Goal: Task Accomplishment & Management: Use online tool/utility

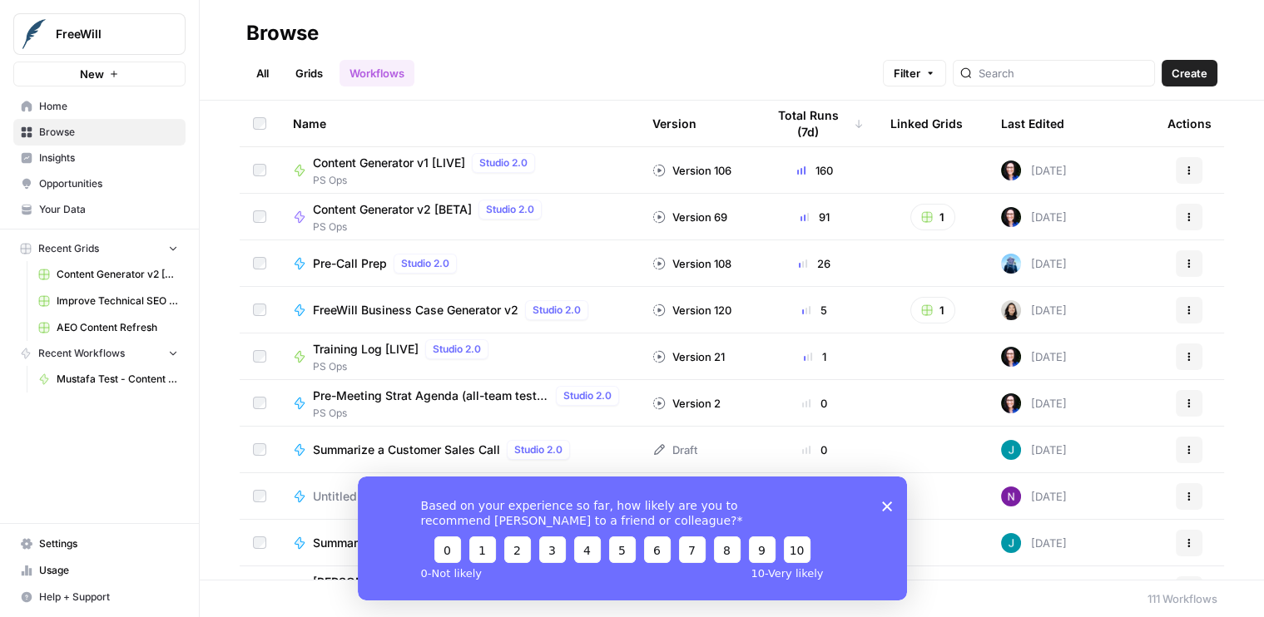
click at [394, 164] on span "Content Generator v1 [LIVE]" at bounding box center [389, 163] width 152 height 17
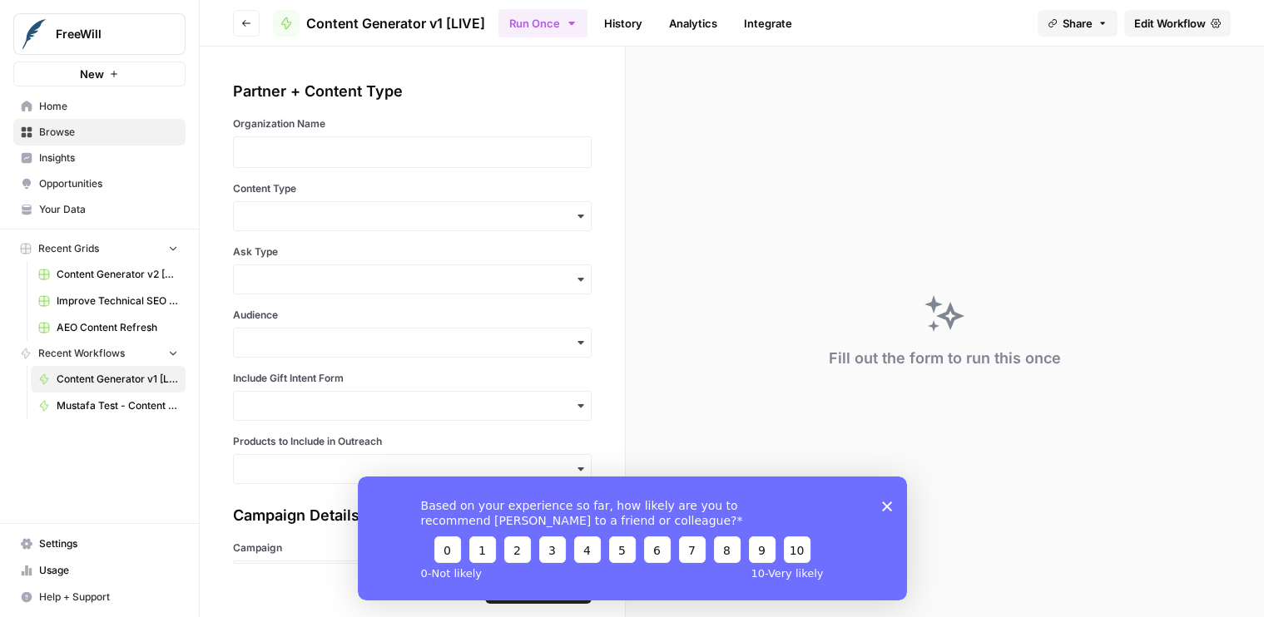
click at [618, 29] on link "History" at bounding box center [623, 23] width 58 height 27
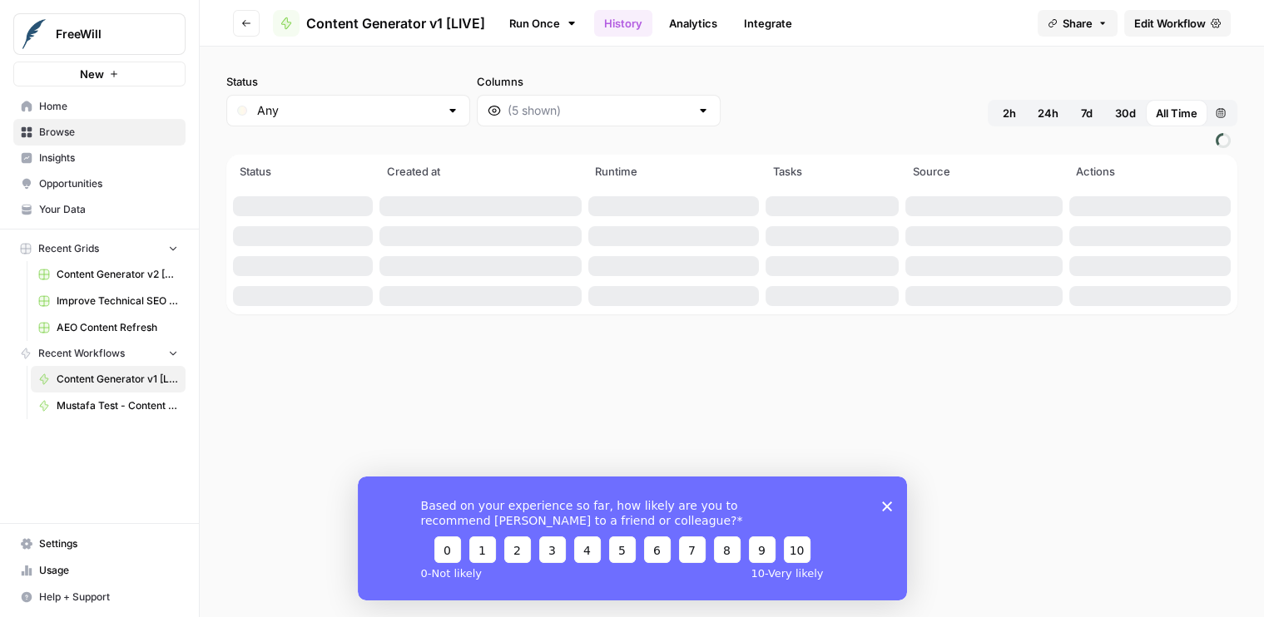
click at [884, 508] on icon "Close survey" at bounding box center [886, 506] width 10 height 10
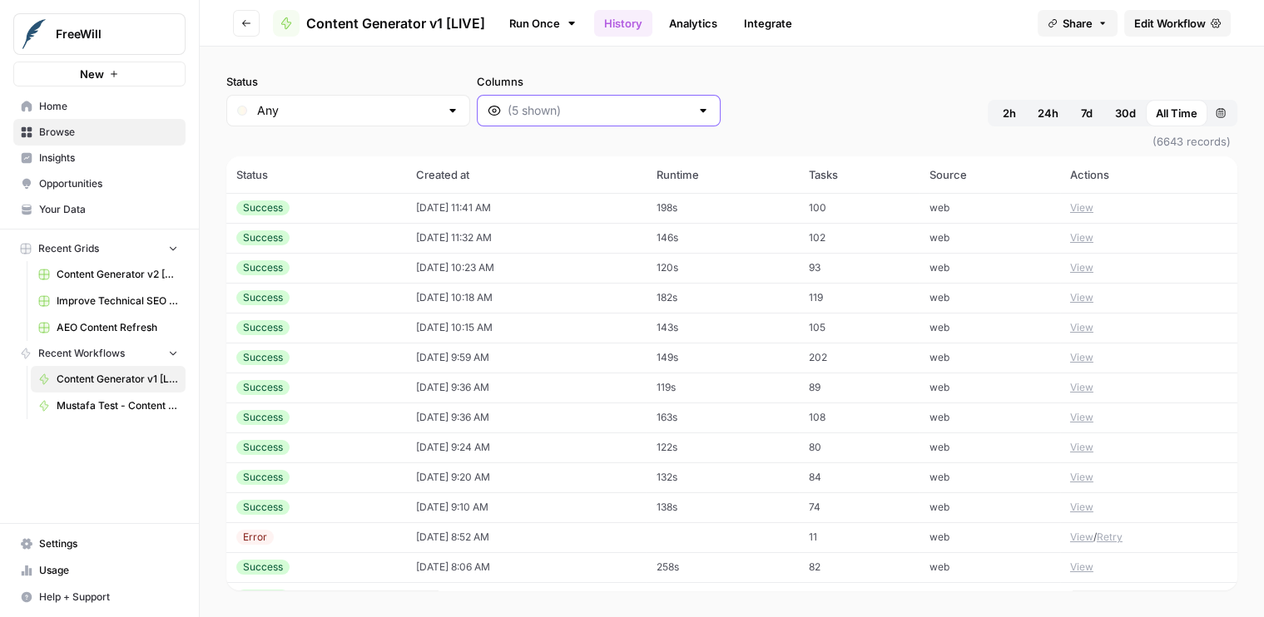
click at [537, 110] on input "Columns" at bounding box center [599, 110] width 182 height 17
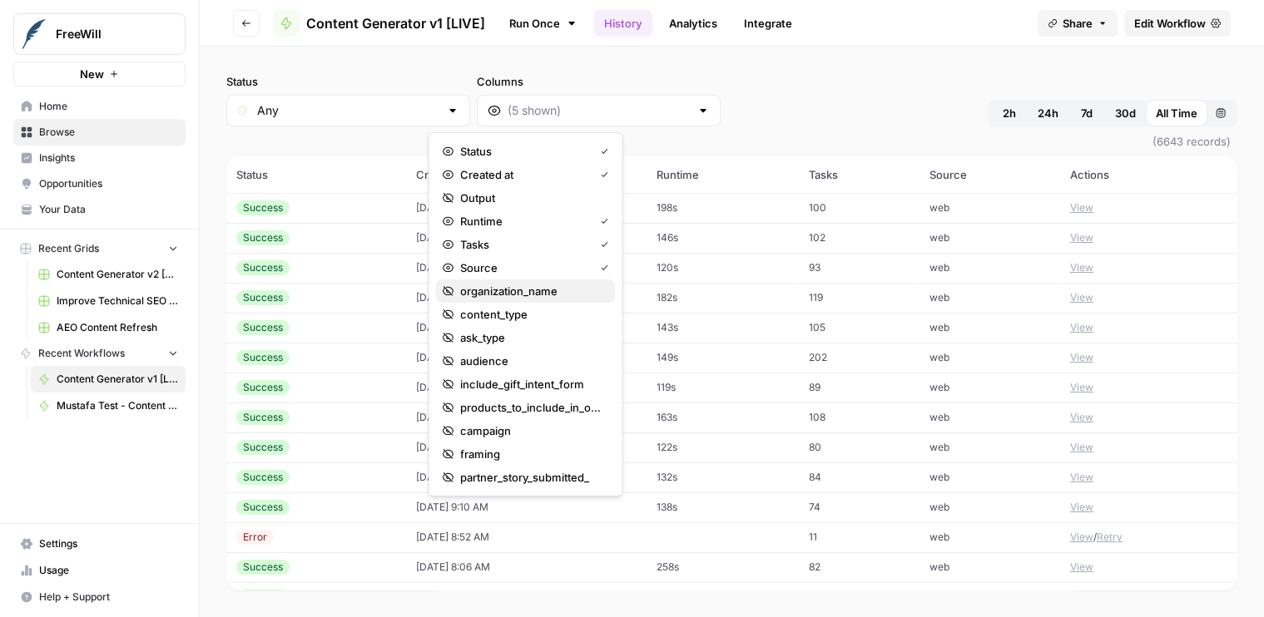
click at [523, 298] on span "organization_name" at bounding box center [530, 291] width 141 height 17
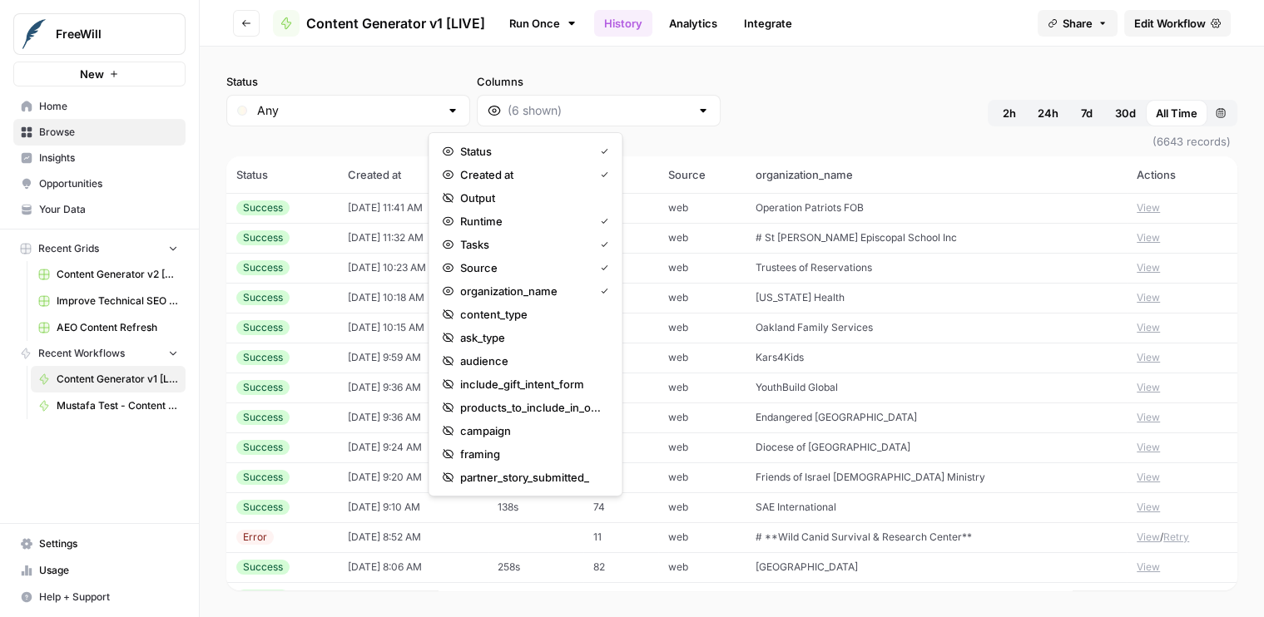
click at [860, 418] on span "Endangered [GEOGRAPHIC_DATA]" at bounding box center [836, 417] width 161 height 12
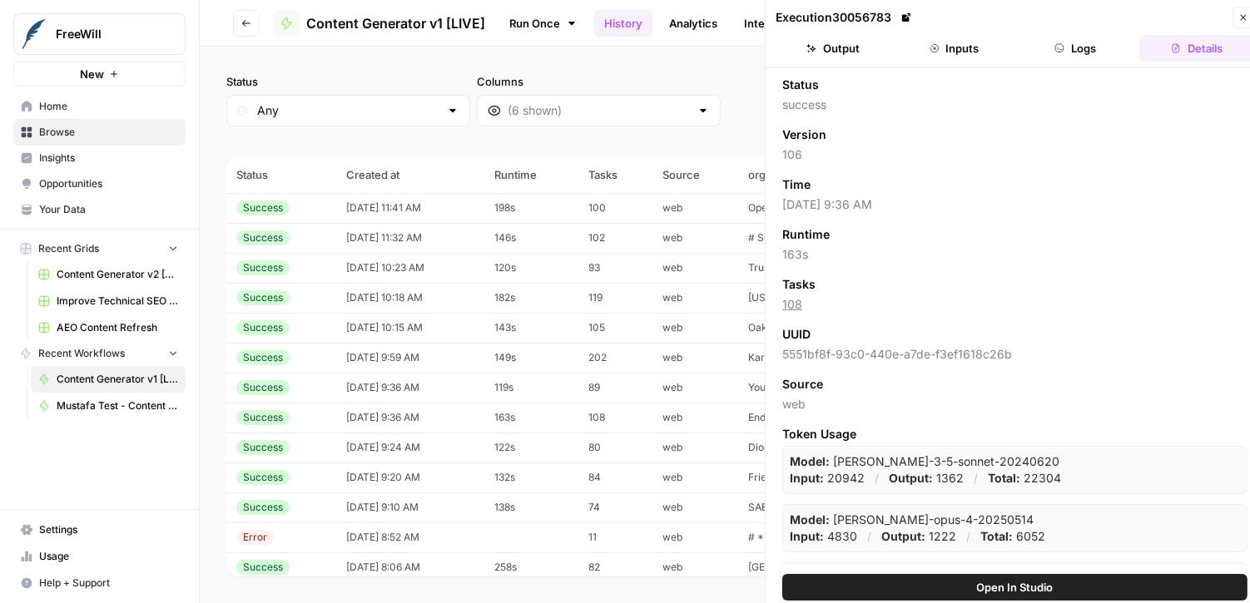
click at [939, 49] on button "Inputs" at bounding box center [954, 48] width 115 height 27
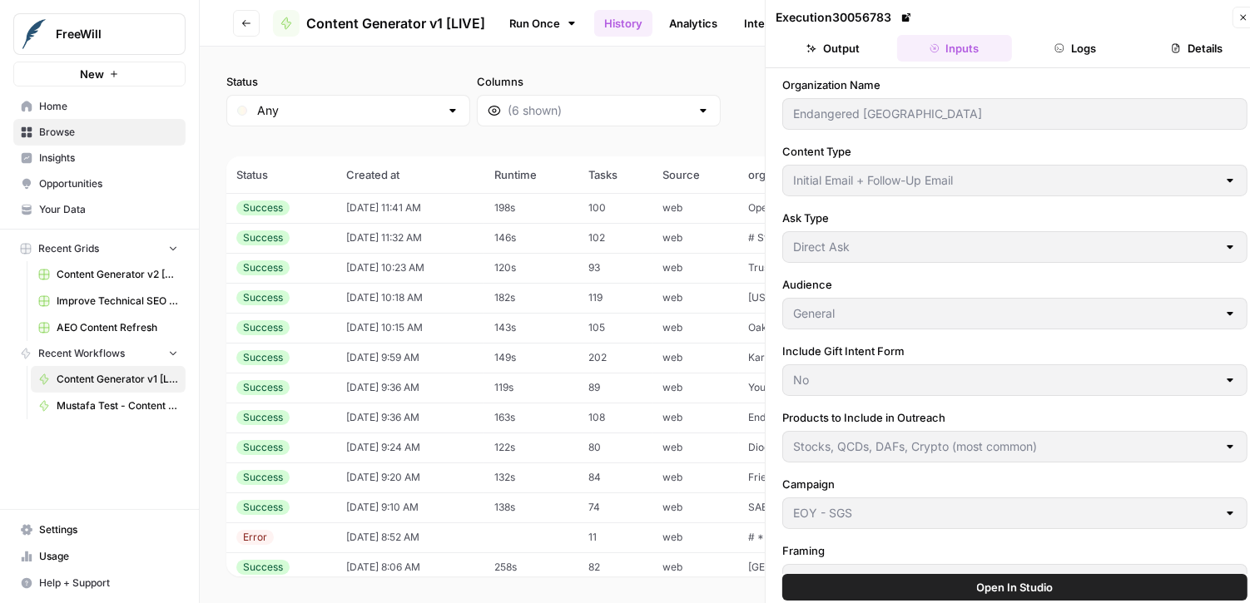
click at [1069, 55] on button "Logs" at bounding box center [1075, 48] width 115 height 27
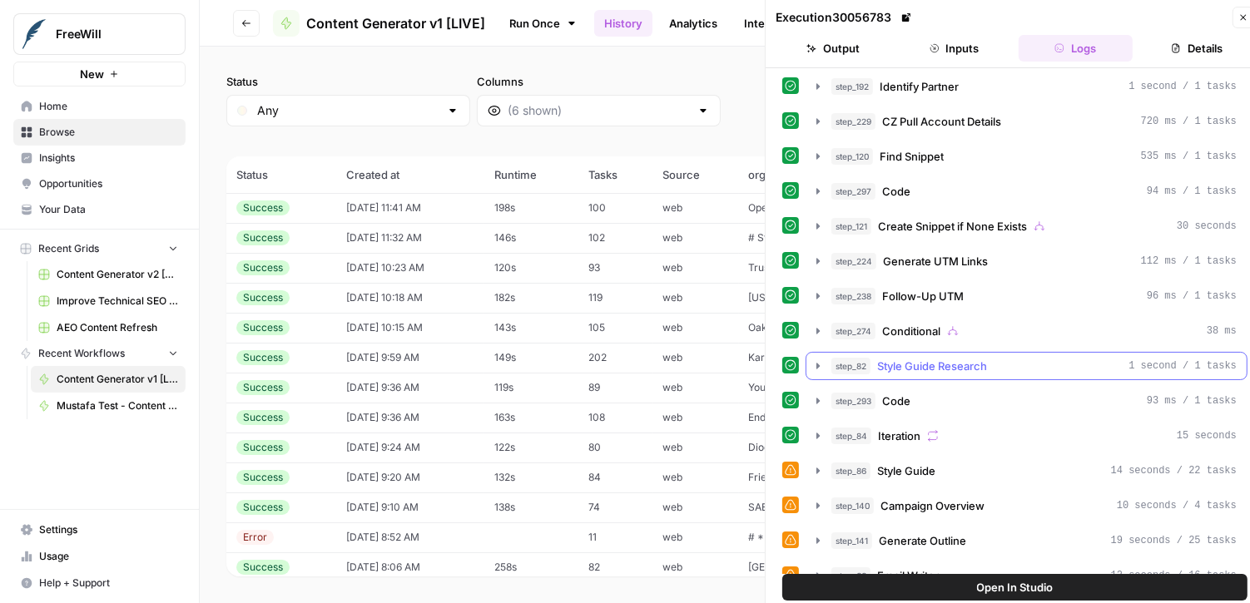
scroll to position [517, 0]
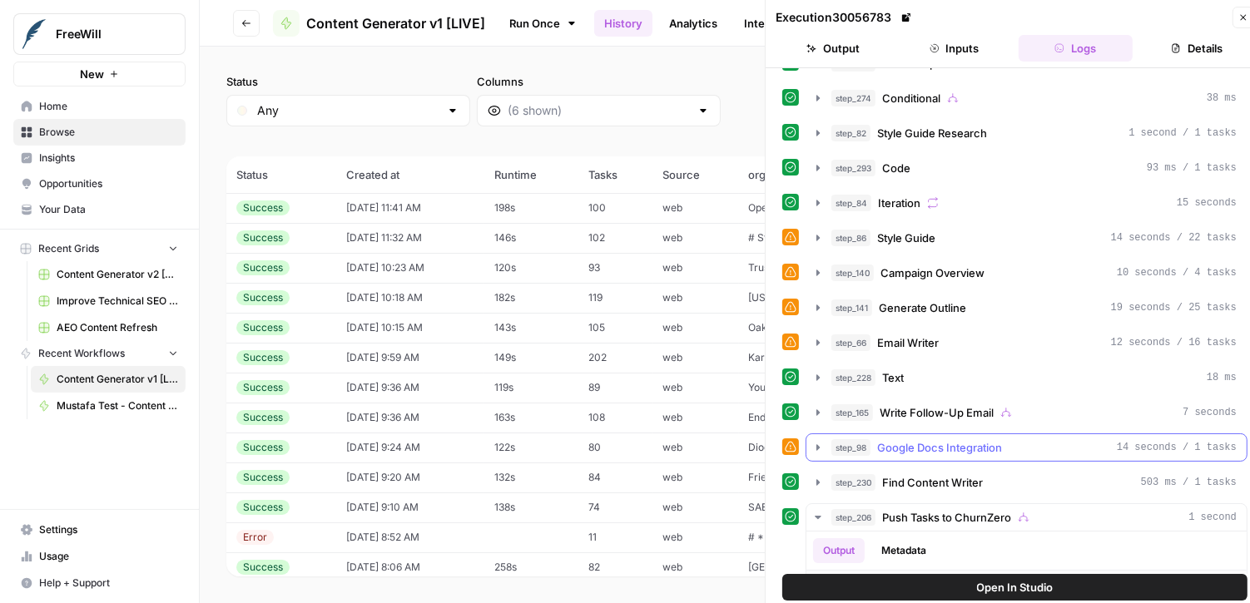
click at [811, 441] on icon "button" at bounding box center [817, 447] width 13 height 13
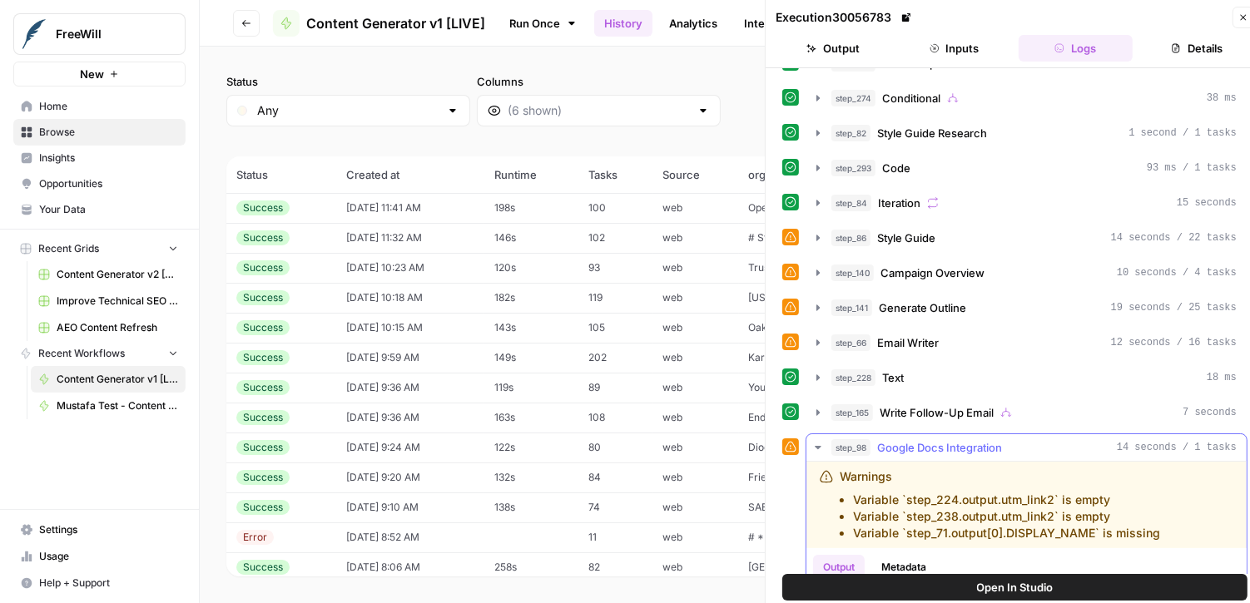
scroll to position [803, 0]
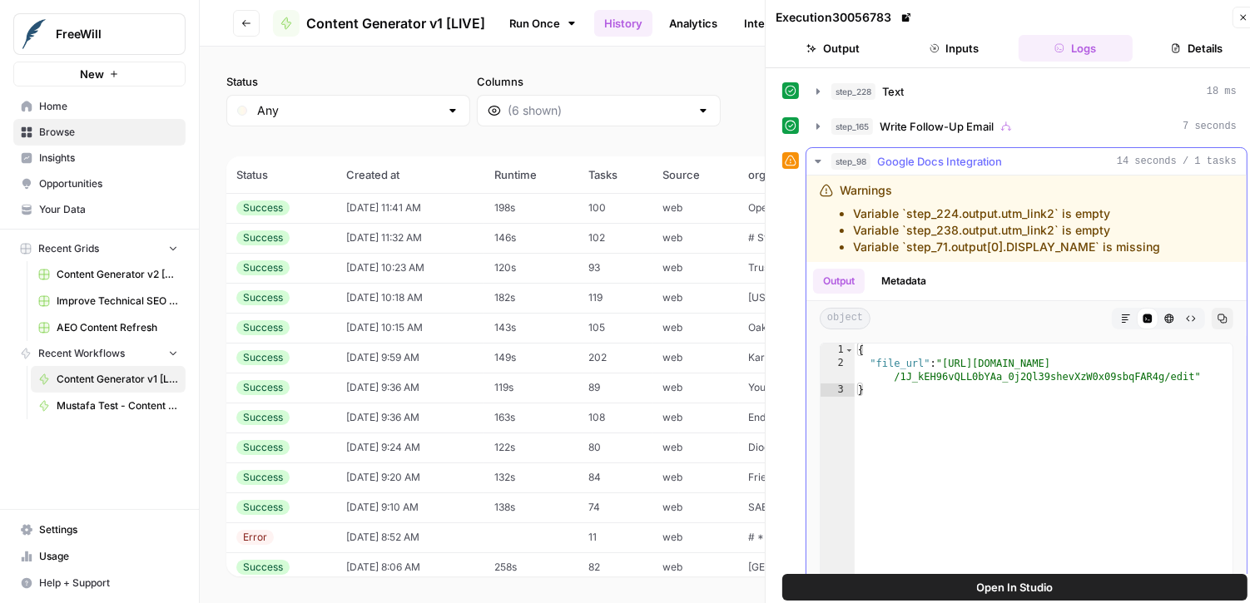
type textarea "**********"
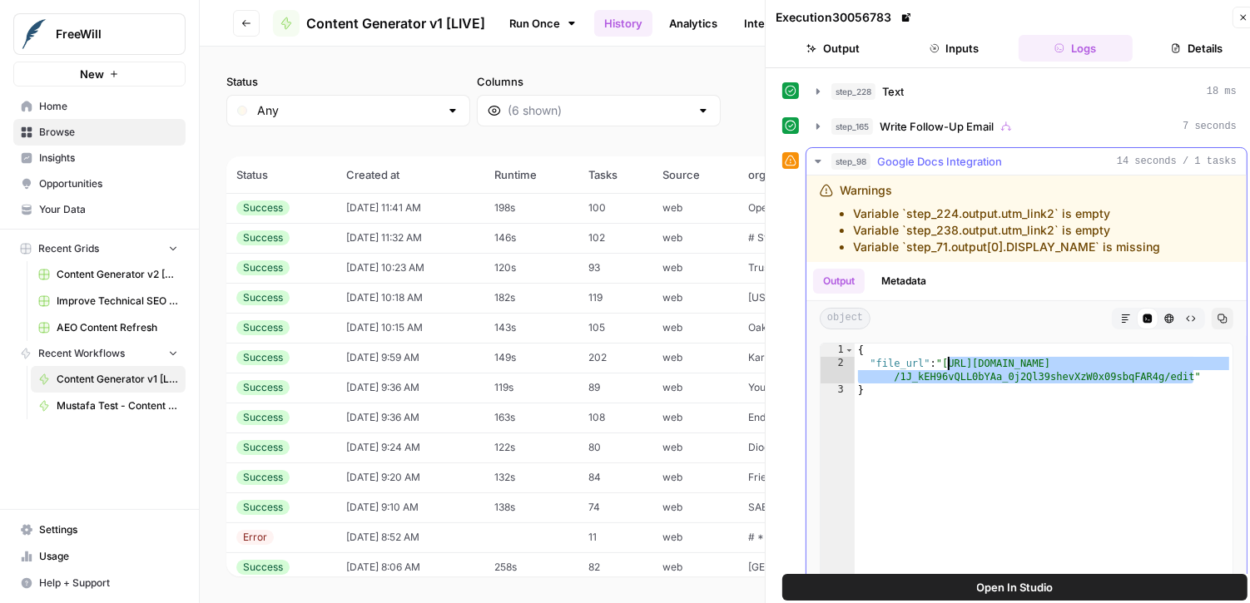
drag, startPoint x: 1192, startPoint y: 358, endPoint x: 949, endPoint y: 341, distance: 244.4
click at [949, 344] on div "{ "file_url" : "[URL][DOMAIN_NAME] /1J_kEH96vQLL0bYAa_0j2Ql39shevXzW0x09sbqFAR4…" at bounding box center [1044, 521] width 378 height 354
